Goal: Task Accomplishment & Management: Manage account settings

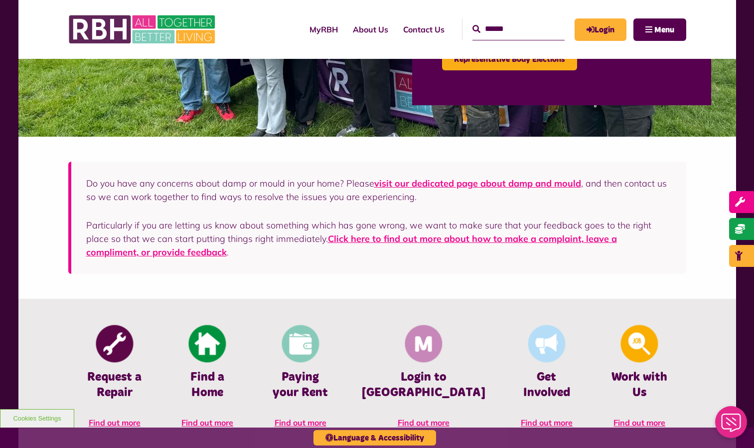
scroll to position [211, 0]
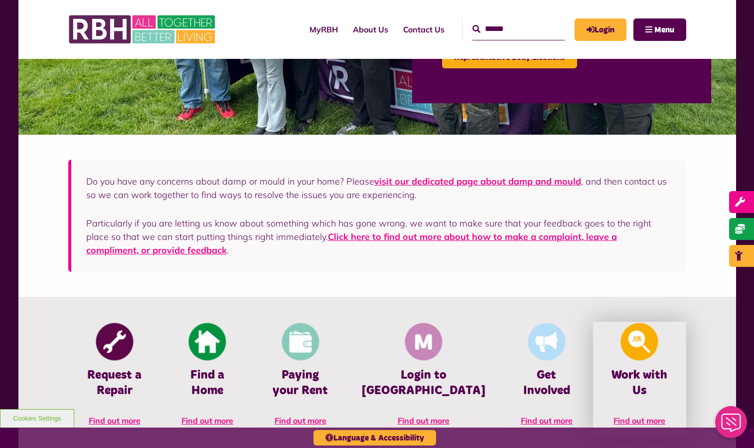
click at [637, 344] on img at bounding box center [639, 341] width 37 height 37
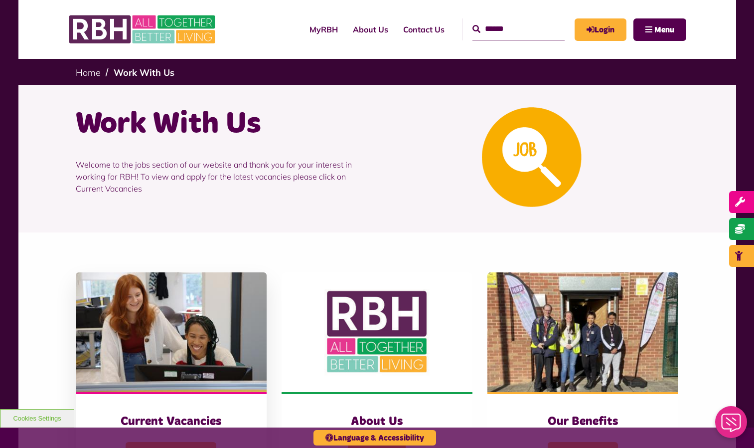
click at [168, 323] on img at bounding box center [171, 332] width 191 height 120
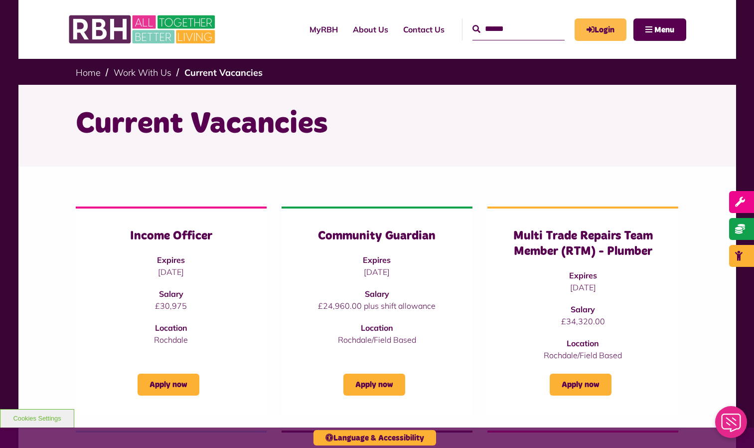
click at [606, 26] on link "Login" at bounding box center [601, 29] width 52 height 22
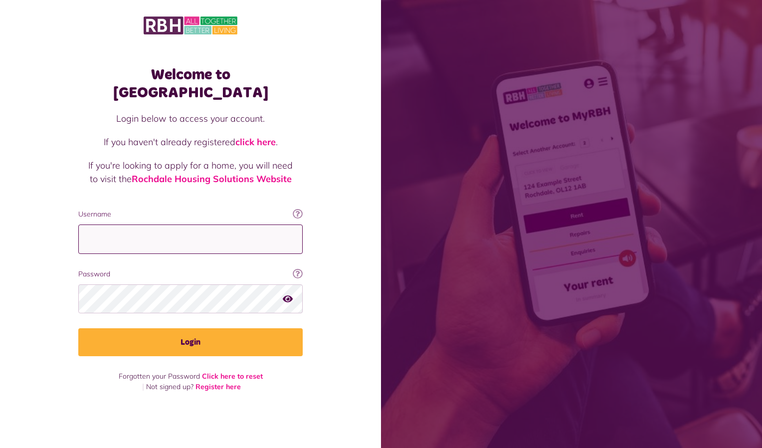
click at [231, 232] on input "Username" at bounding box center [190, 238] width 224 height 29
type input "**********"
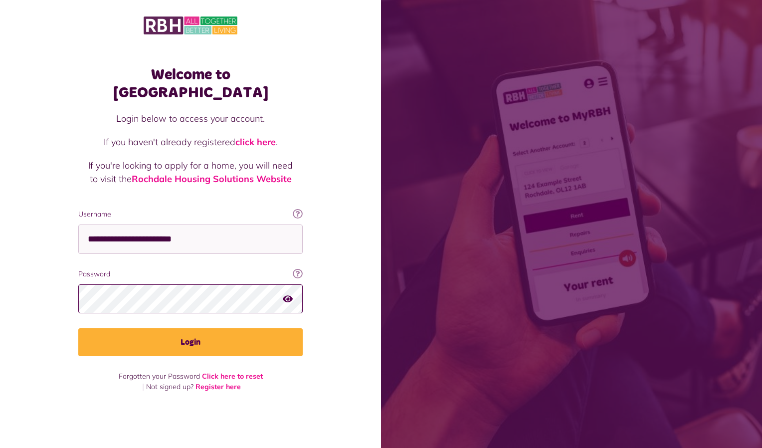
click at [78, 328] on button "Login" at bounding box center [190, 342] width 224 height 28
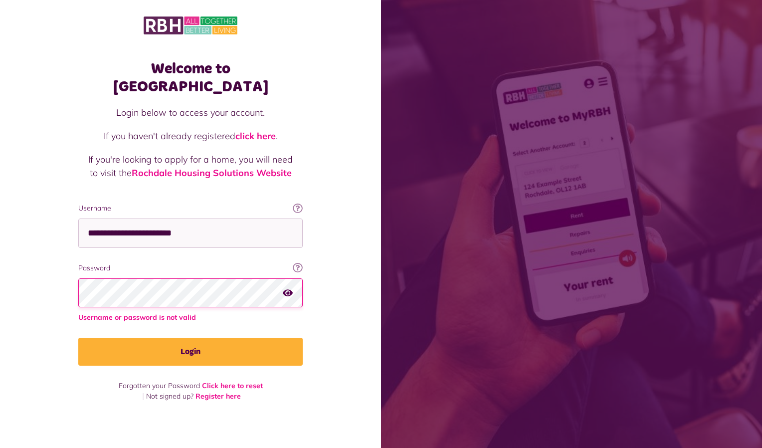
click at [78, 338] on button "Login" at bounding box center [190, 352] width 224 height 28
click at [213, 381] on link "Click here to reset" at bounding box center [232, 385] width 61 height 9
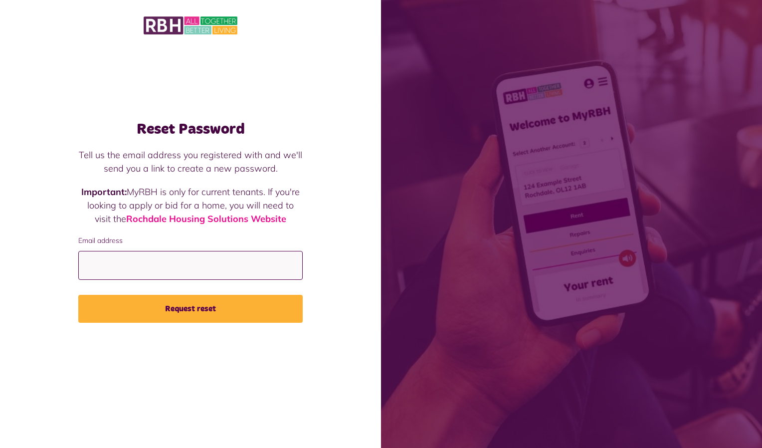
click at [138, 267] on input "Email address" at bounding box center [190, 265] width 224 height 29
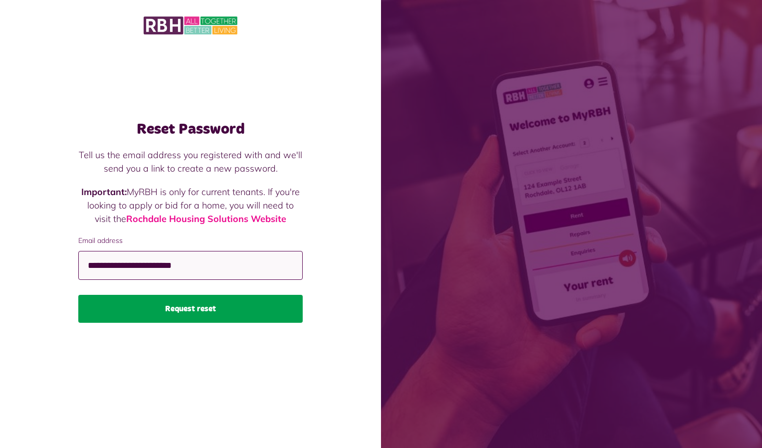
type input "**********"
click at [194, 314] on button "Request reset" at bounding box center [190, 309] width 224 height 28
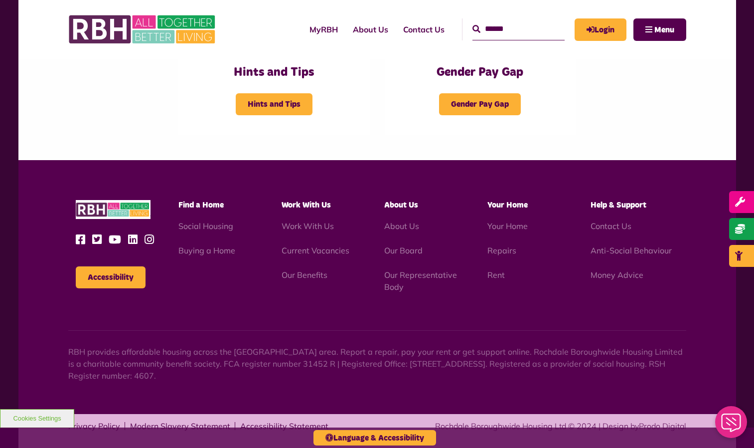
scroll to position [582, 0]
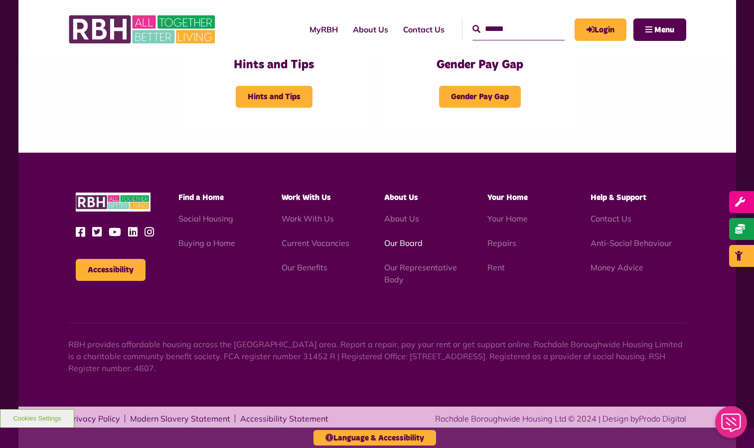
click at [399, 244] on link "Our Board" at bounding box center [403, 243] width 38 height 10
click at [315, 268] on link "Our Benefits" at bounding box center [305, 267] width 46 height 10
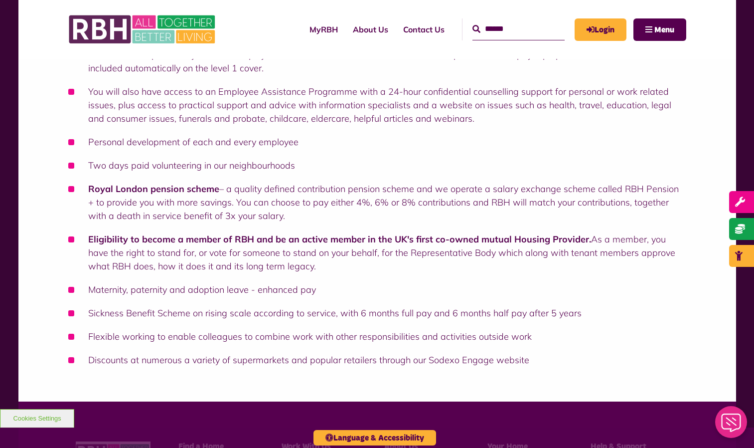
scroll to position [351, 0]
